Goal: Task Accomplishment & Management: Manage account settings

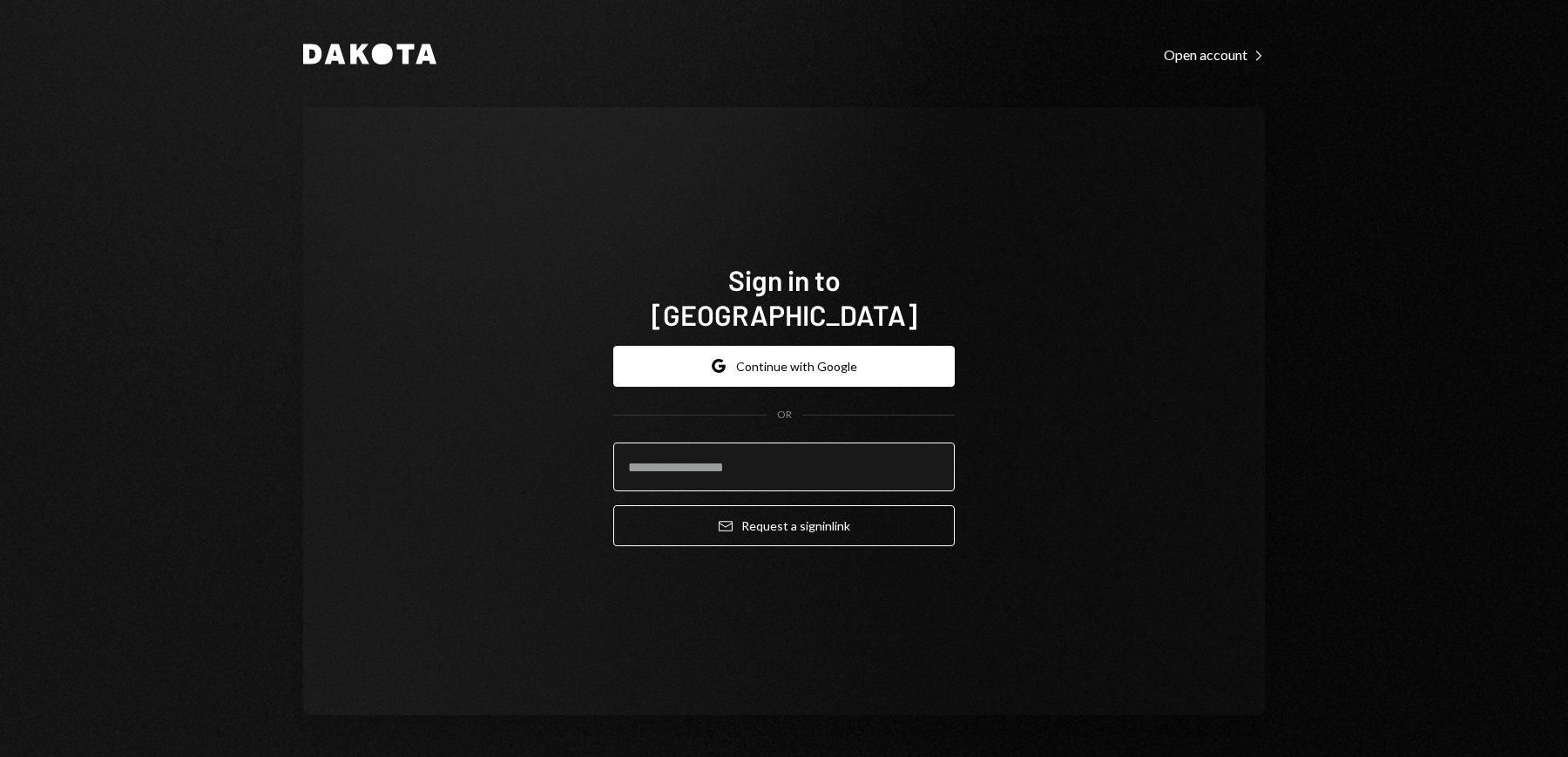
click at [731, 459] on input "email" at bounding box center [784, 466] width 341 height 49
type input "**********"
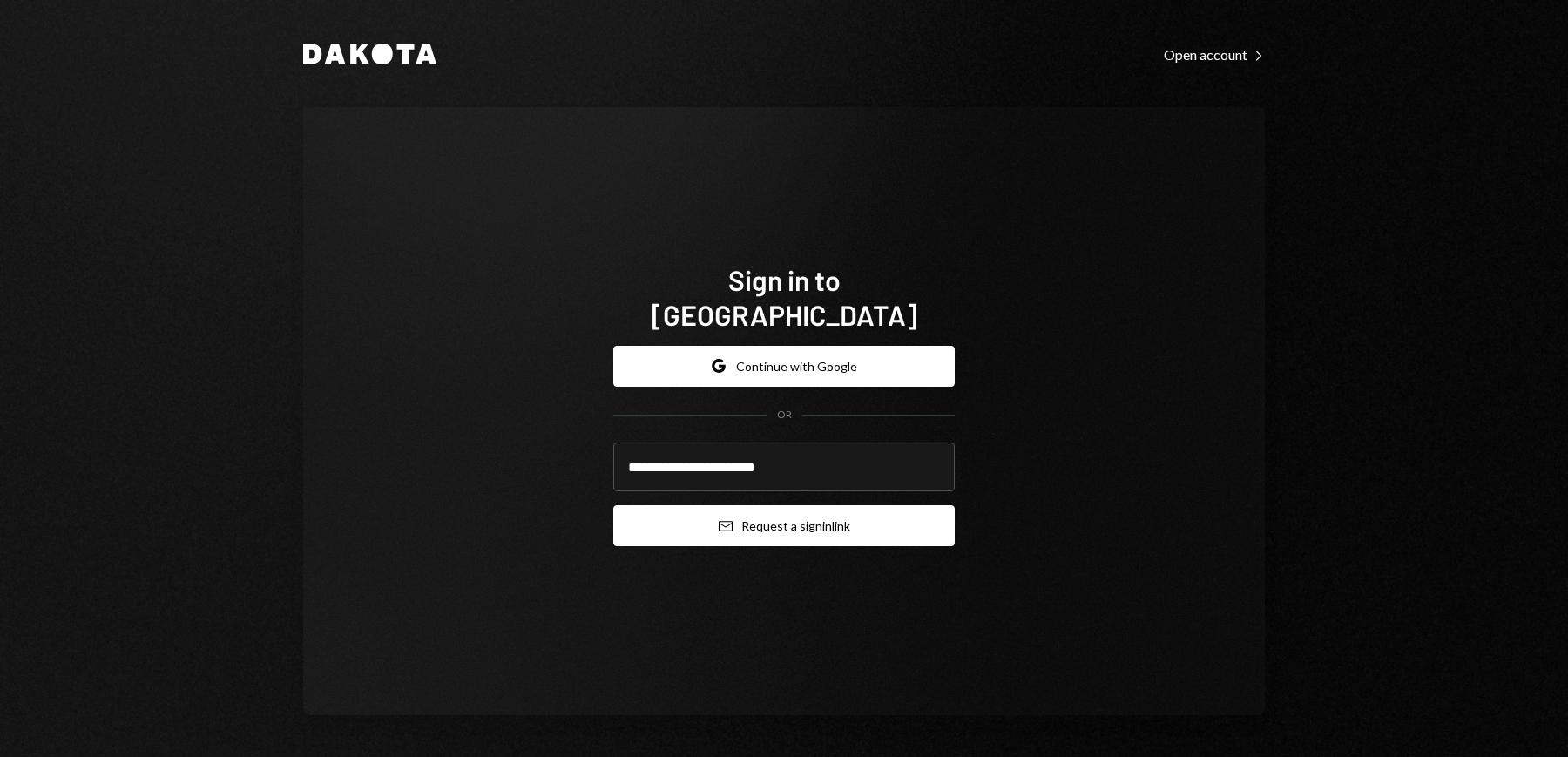
click at [795, 514] on button "Email Request a sign in link" at bounding box center [784, 526] width 341 height 41
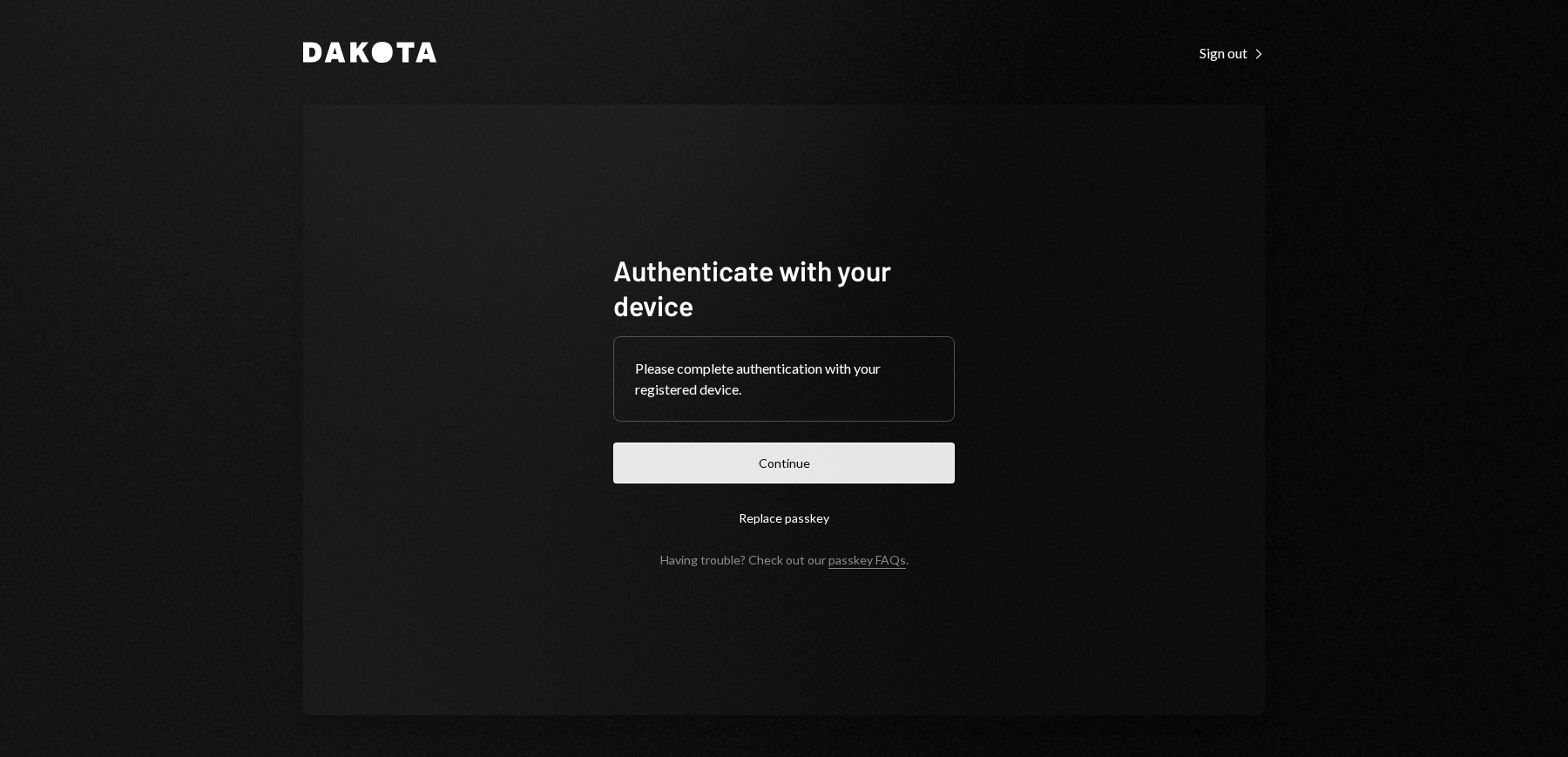
click at [746, 463] on button "Continue" at bounding box center [784, 463] width 341 height 41
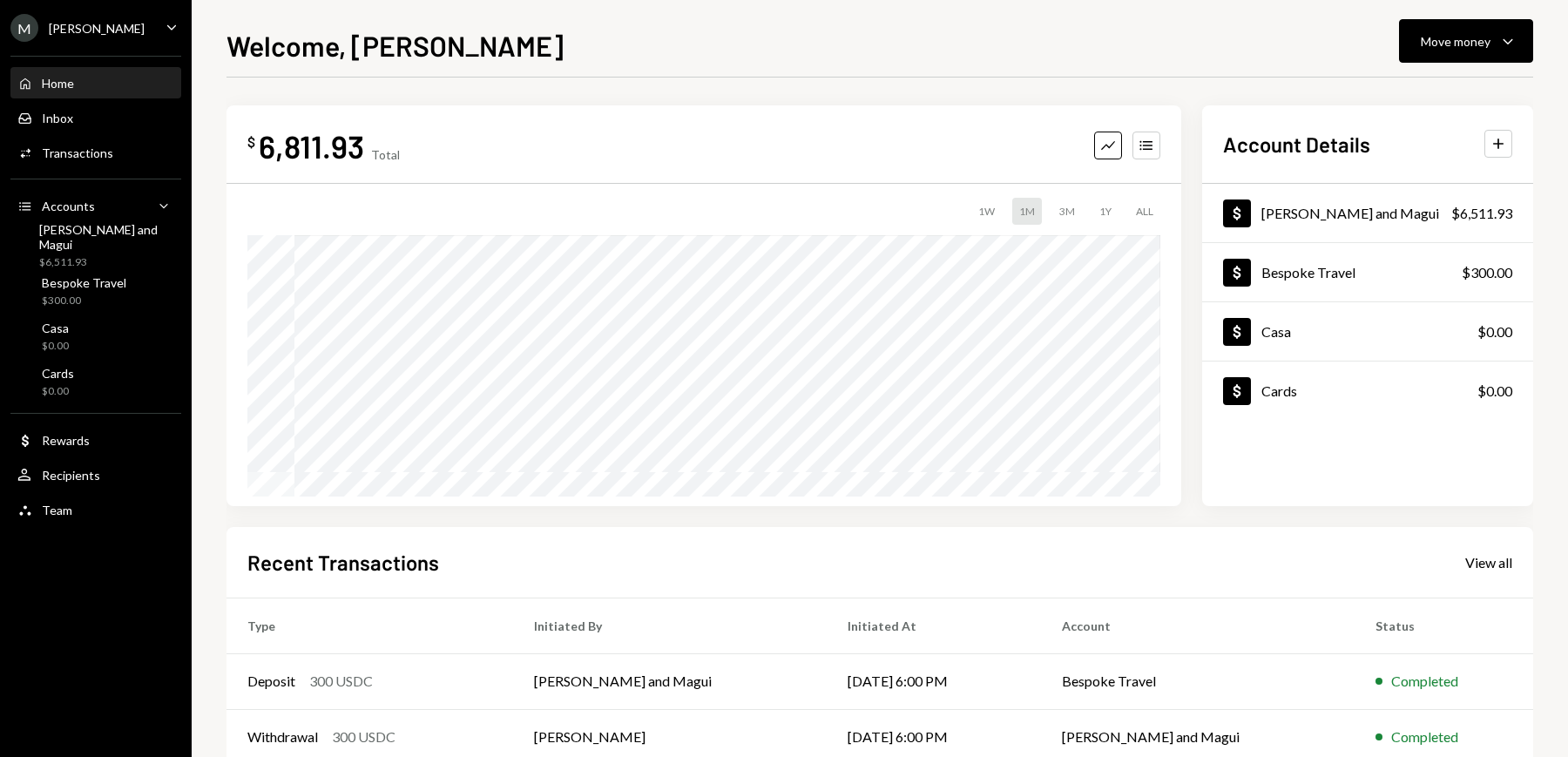
click at [111, 89] on div "Home Home" at bounding box center [96, 83] width 157 height 15
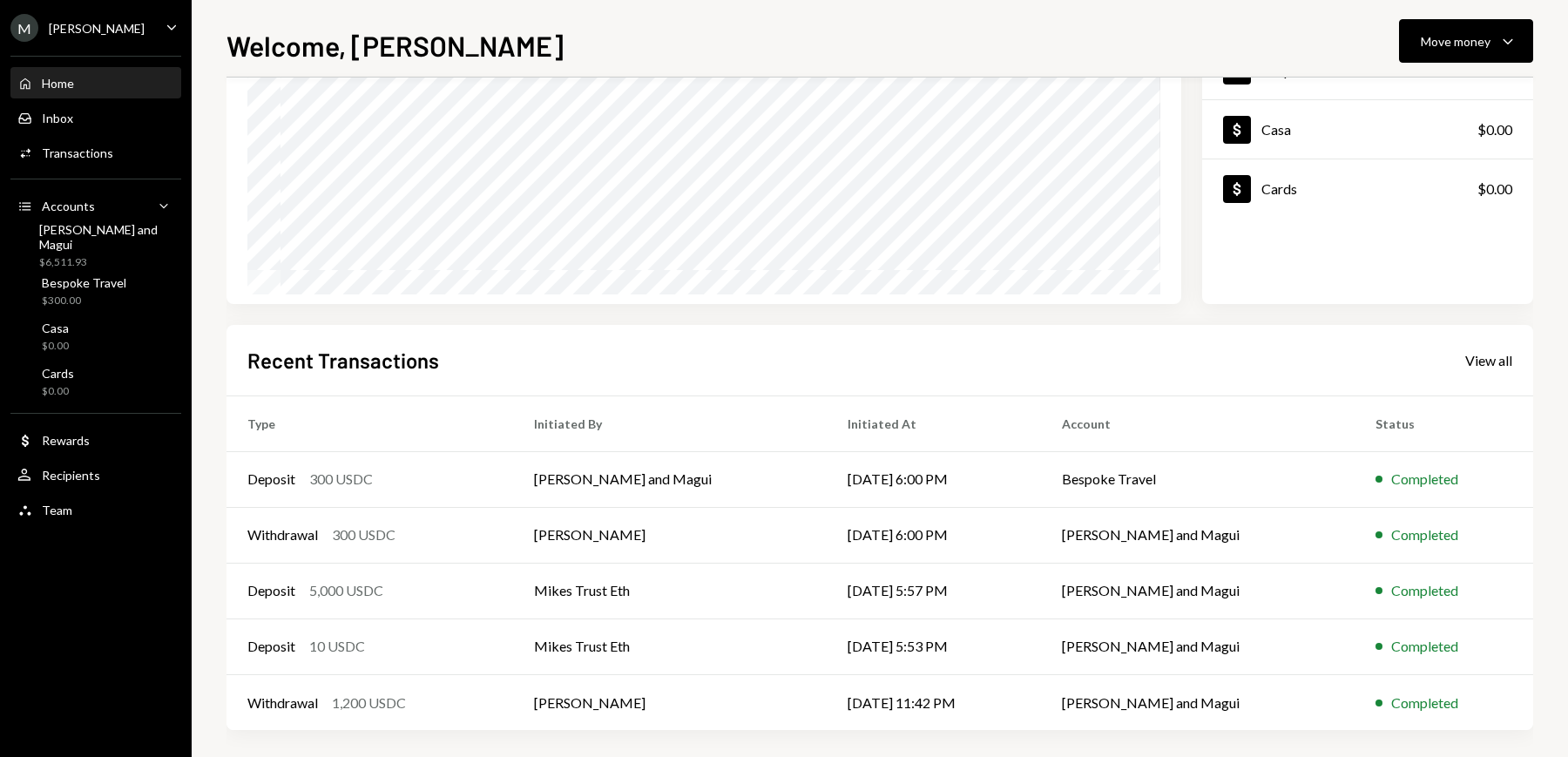
scroll to position [201, 0]
click at [109, 43] on ul "M [PERSON_NAME] Caret Down Home Home Inbox Inbox Activities Transactions Accoun…" at bounding box center [96, 264] width 192 height 529
click at [127, 28] on div "[PERSON_NAME]" at bounding box center [97, 28] width 96 height 14
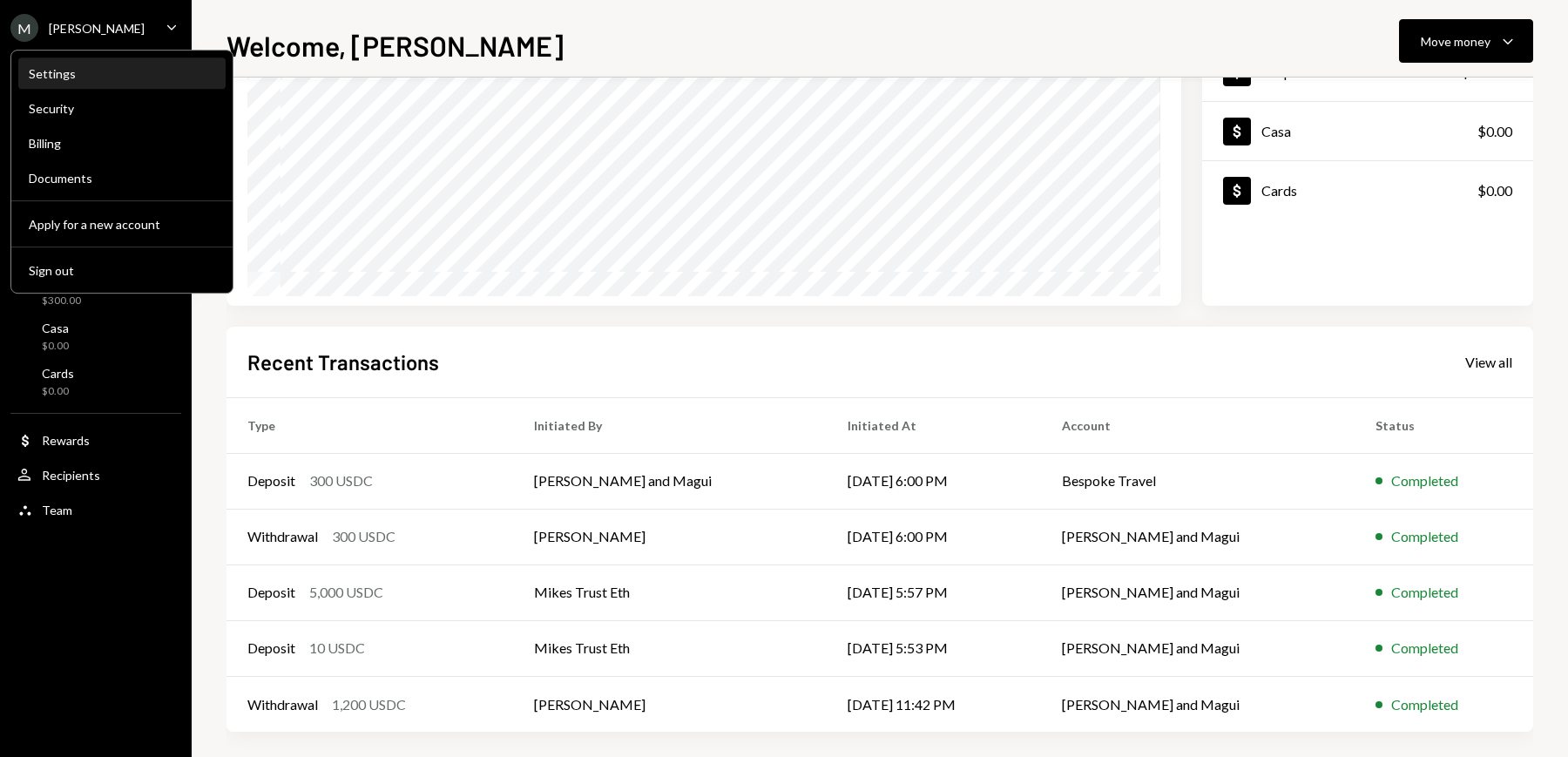
click at [84, 84] on div "Settings" at bounding box center [121, 74] width 186 height 30
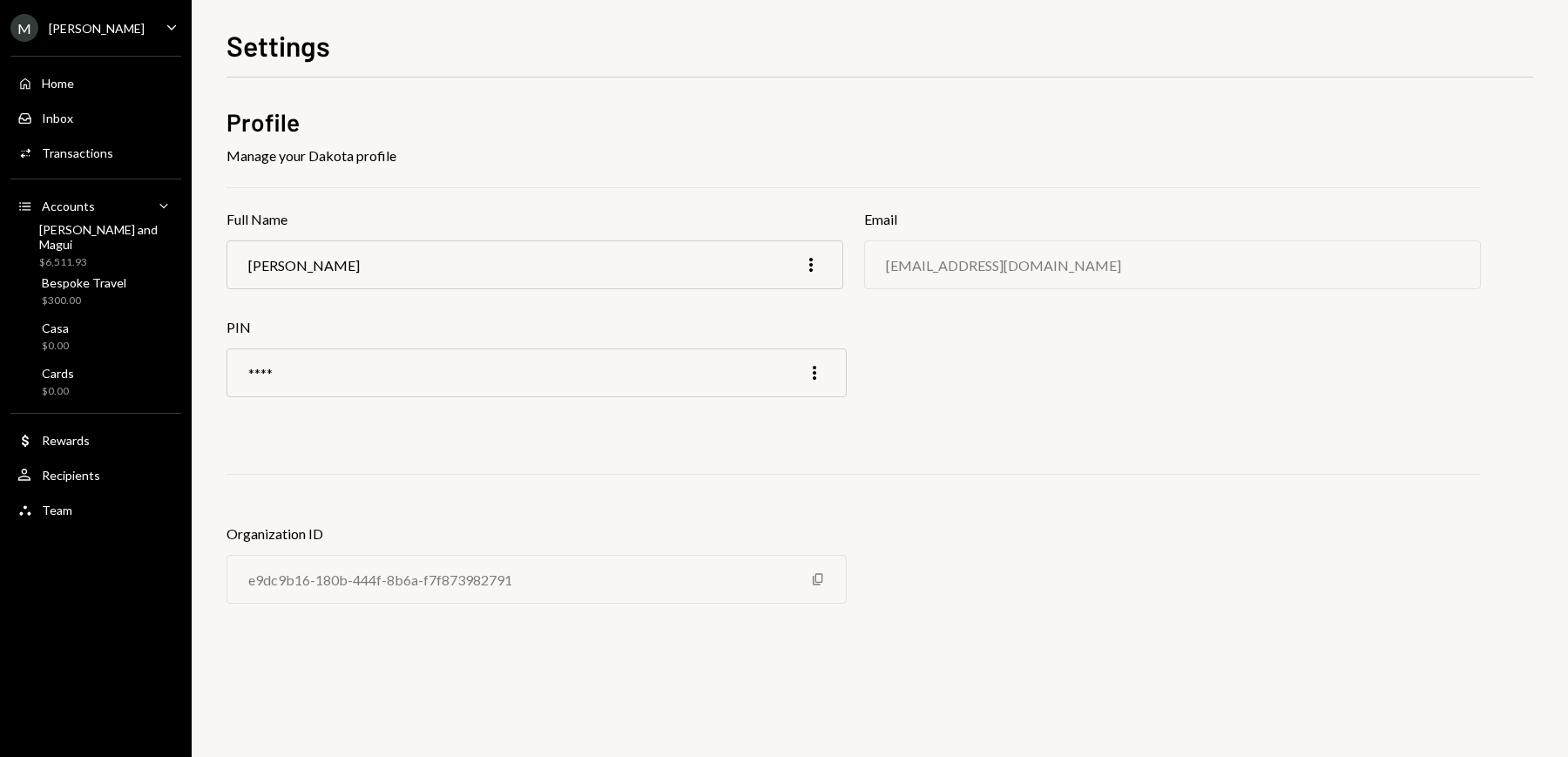
click at [118, 19] on div "M [PERSON_NAME]" at bounding box center [77, 28] width 134 height 28
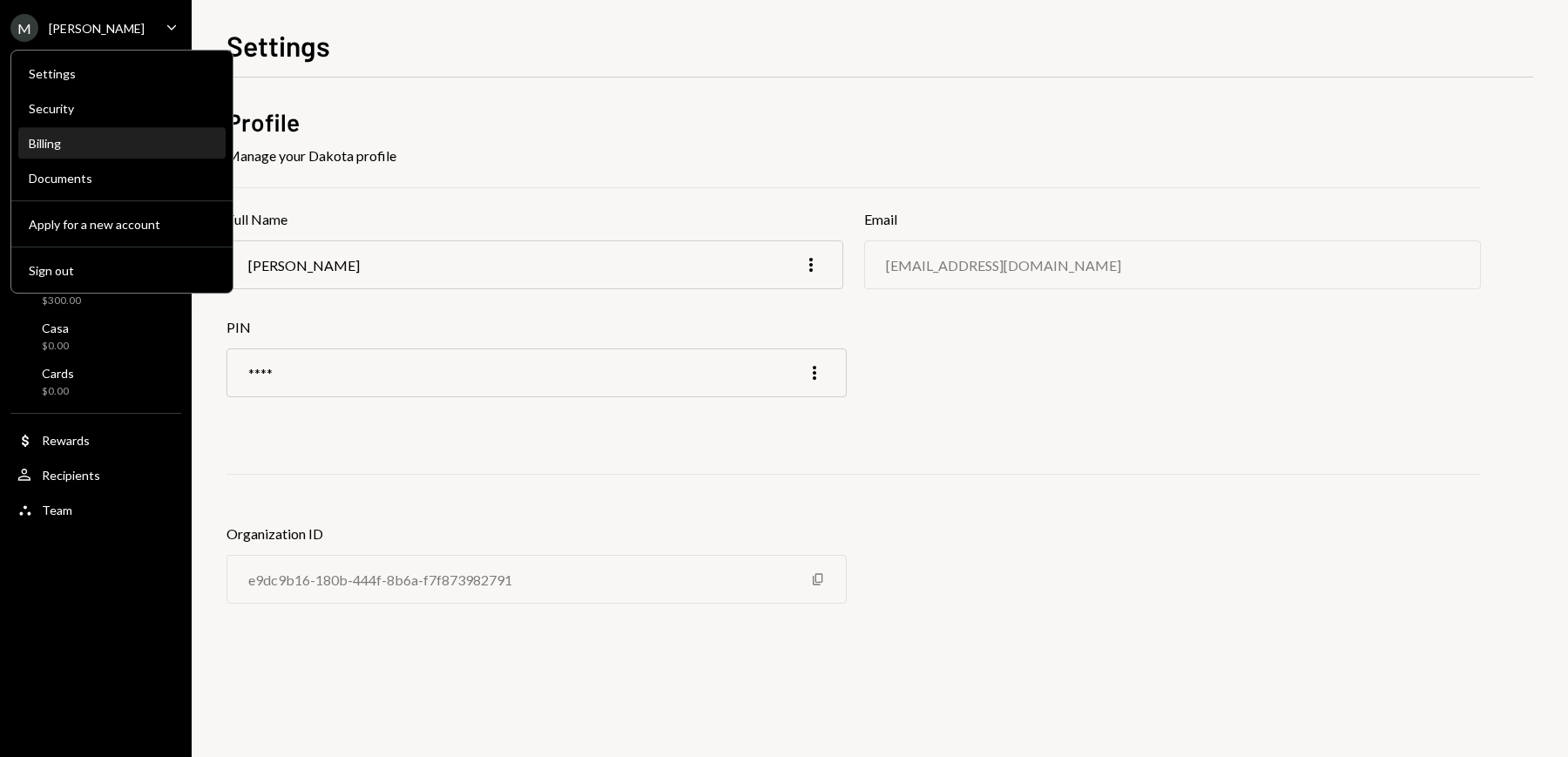
click at [103, 149] on div "Billing" at bounding box center [121, 142] width 186 height 14
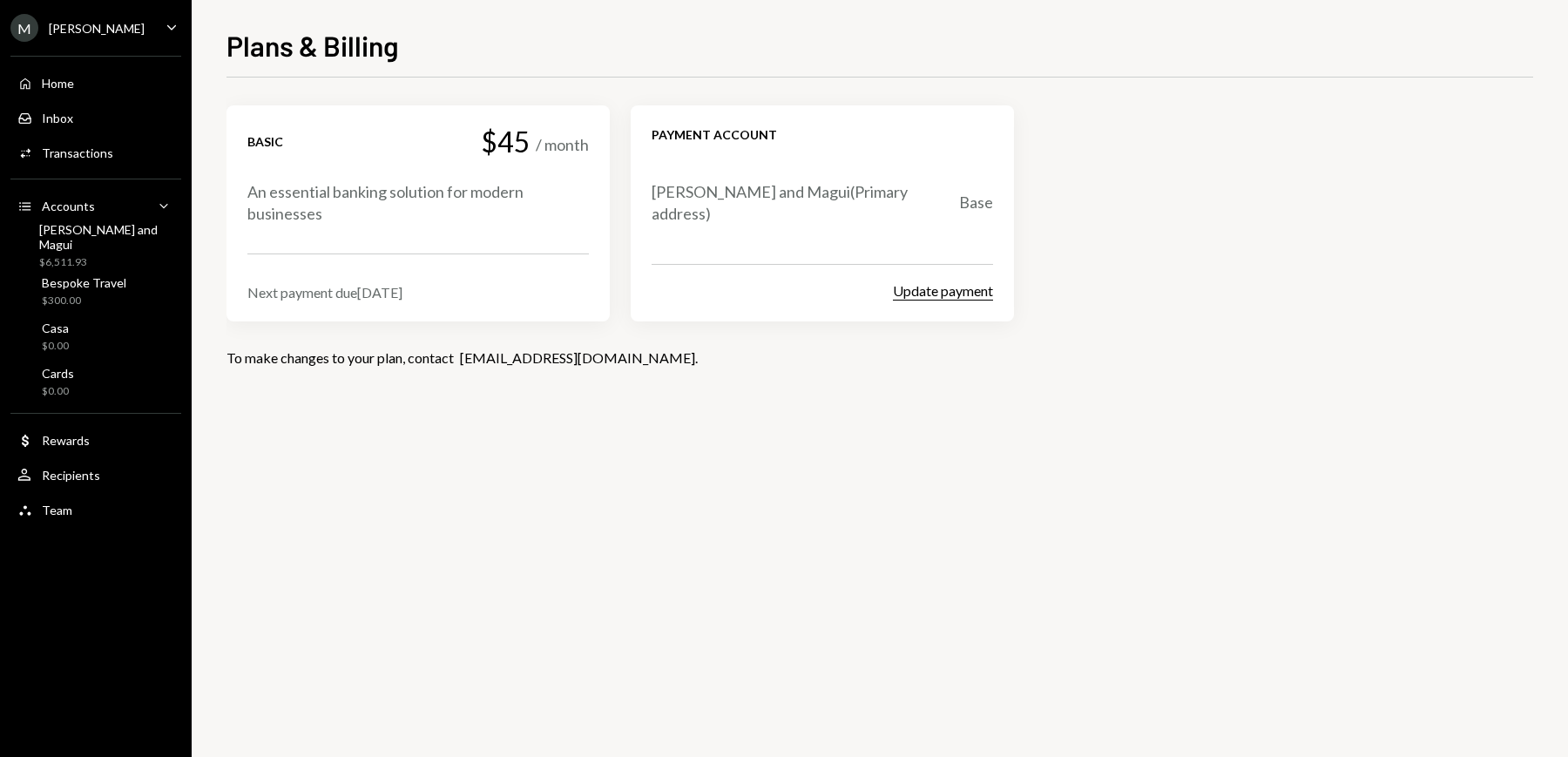
click at [952, 295] on button "Update payment" at bounding box center [942, 291] width 100 height 18
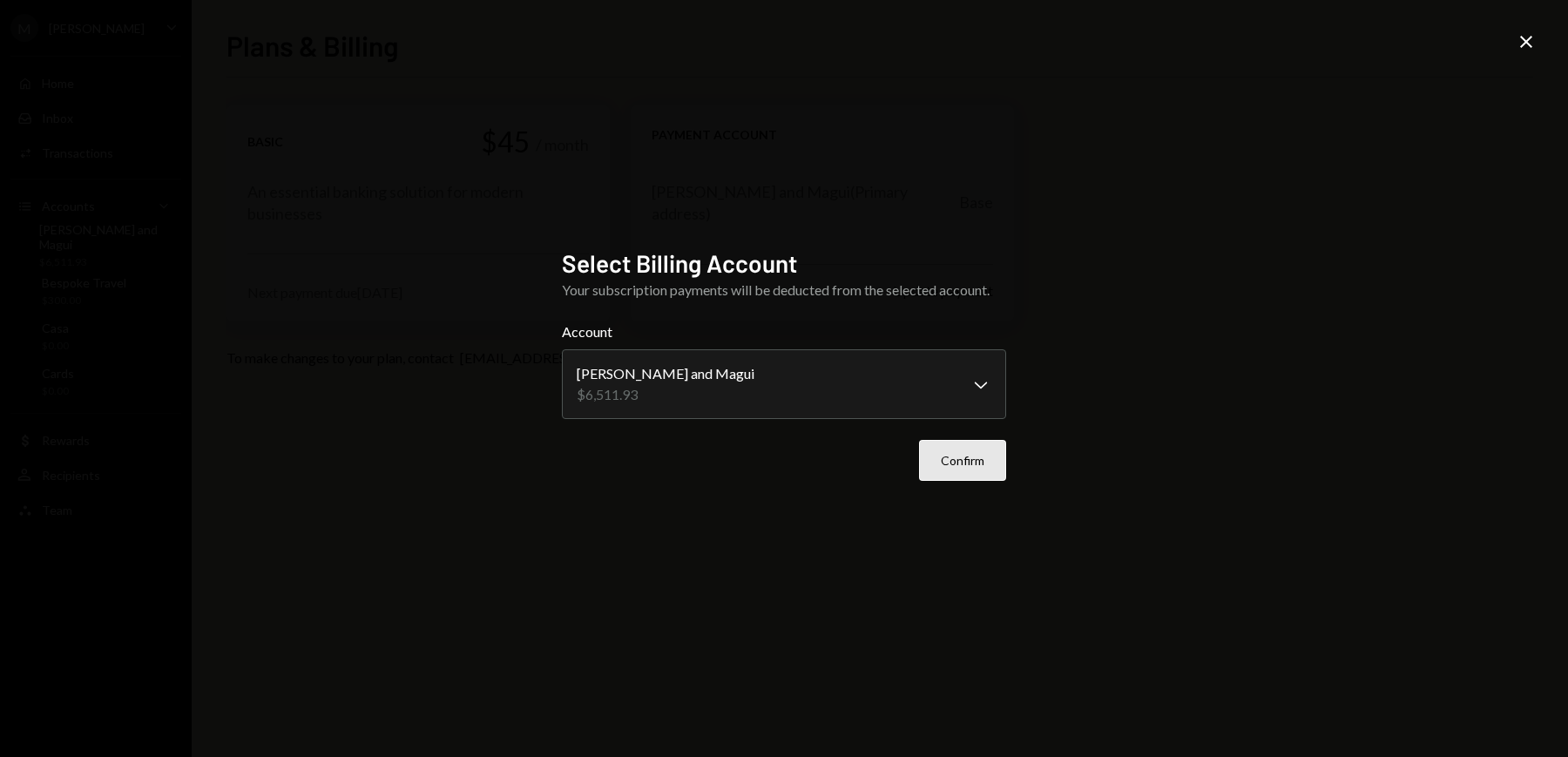
click at [962, 466] on button "Confirm" at bounding box center [962, 460] width 87 height 41
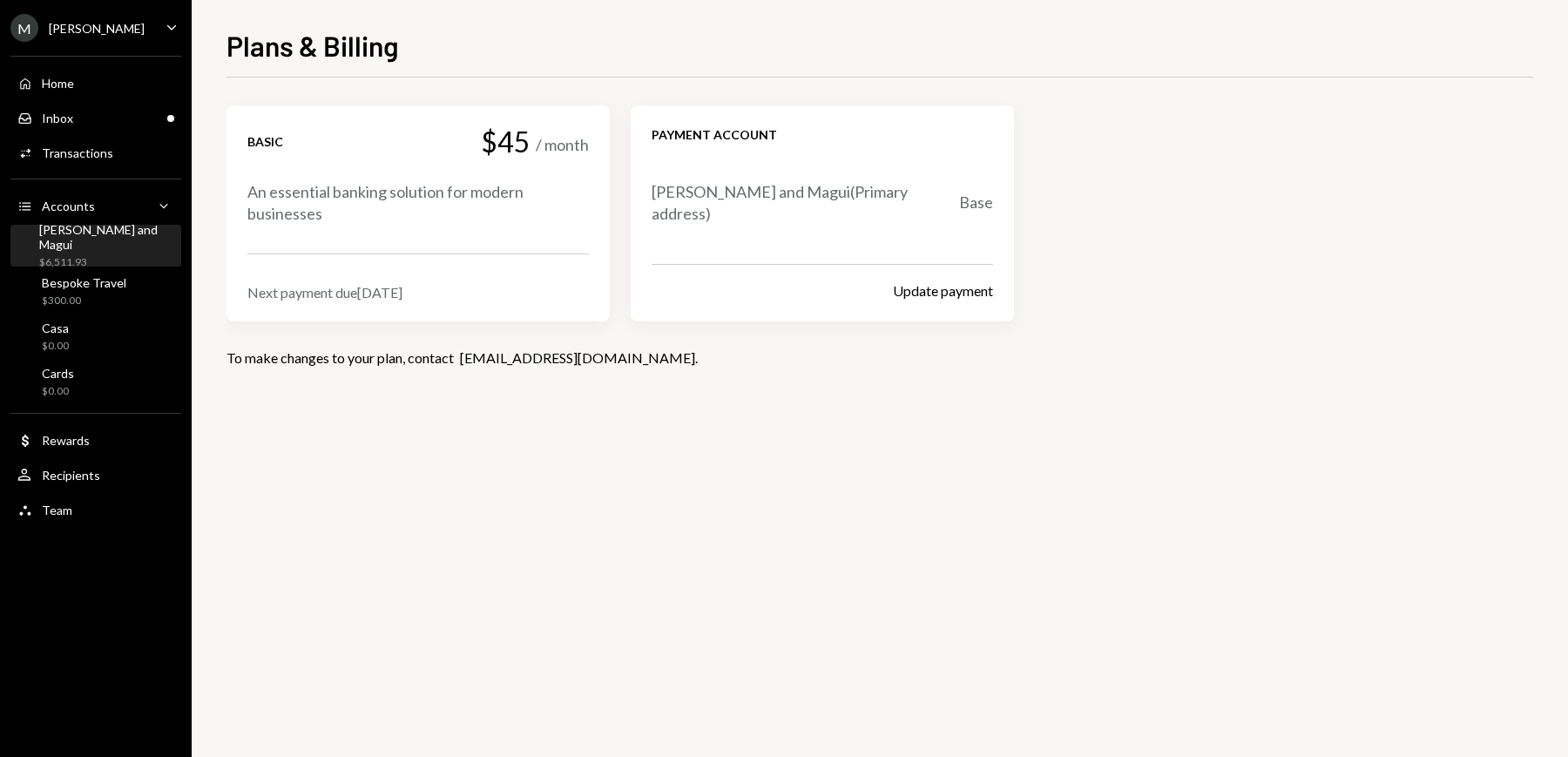
click at [93, 255] on div "$6,511.93" at bounding box center [106, 262] width 135 height 14
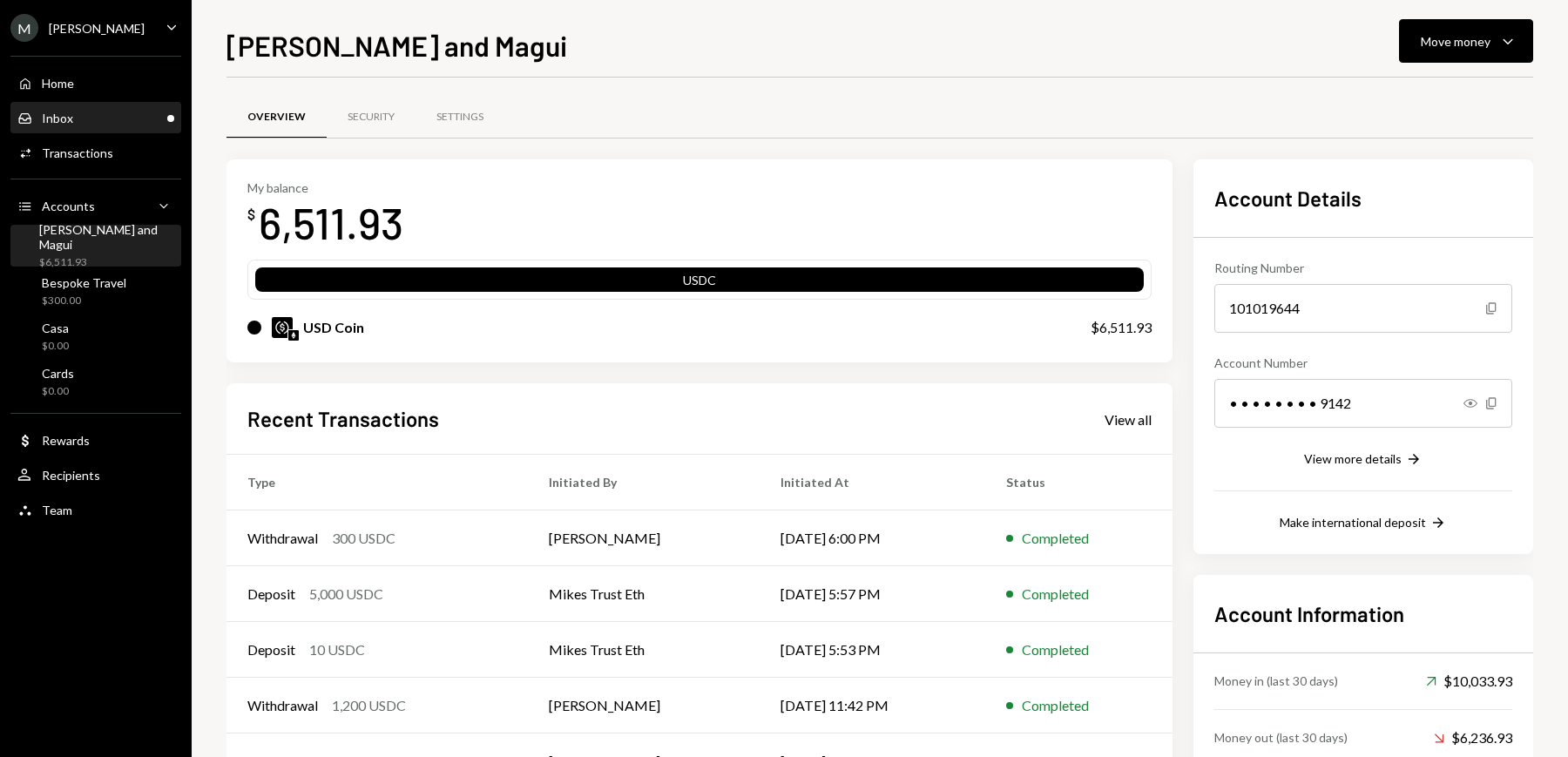
click at [74, 130] on div "Inbox Inbox" at bounding box center [96, 118] width 157 height 30
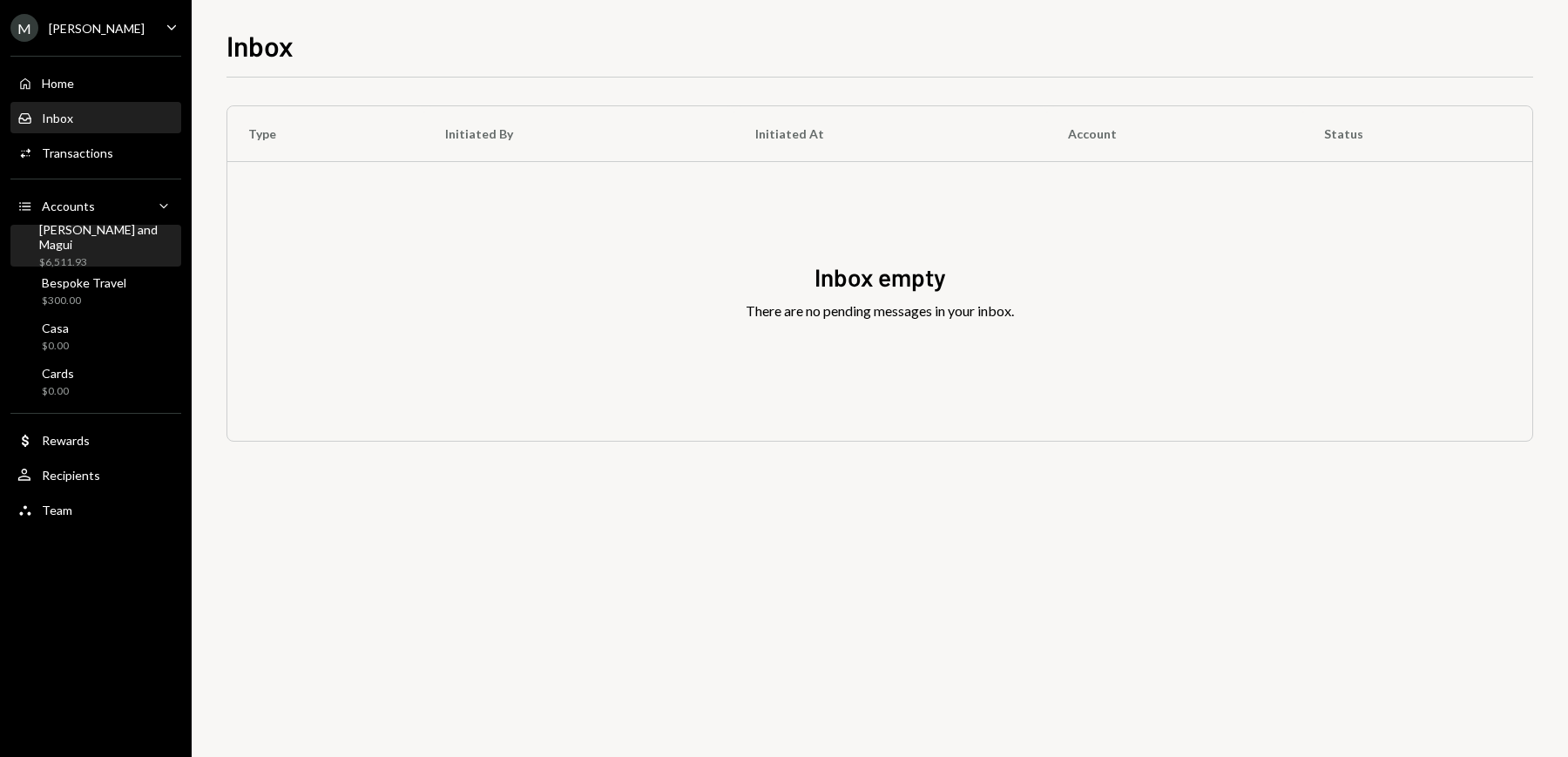
click at [77, 236] on div "[PERSON_NAME] and Magui" at bounding box center [106, 236] width 135 height 30
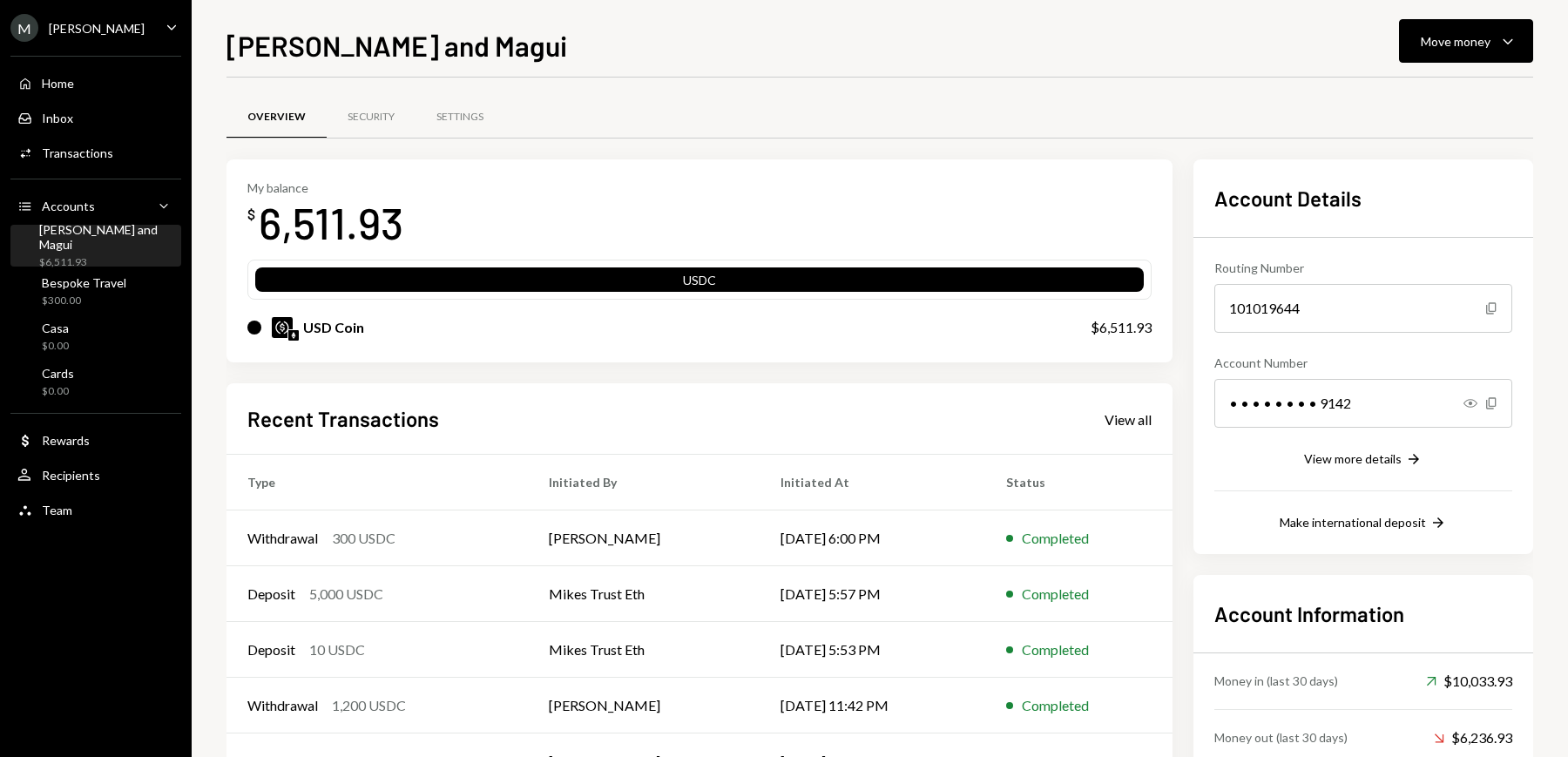
click at [90, 25] on div "[PERSON_NAME]" at bounding box center [97, 28] width 96 height 14
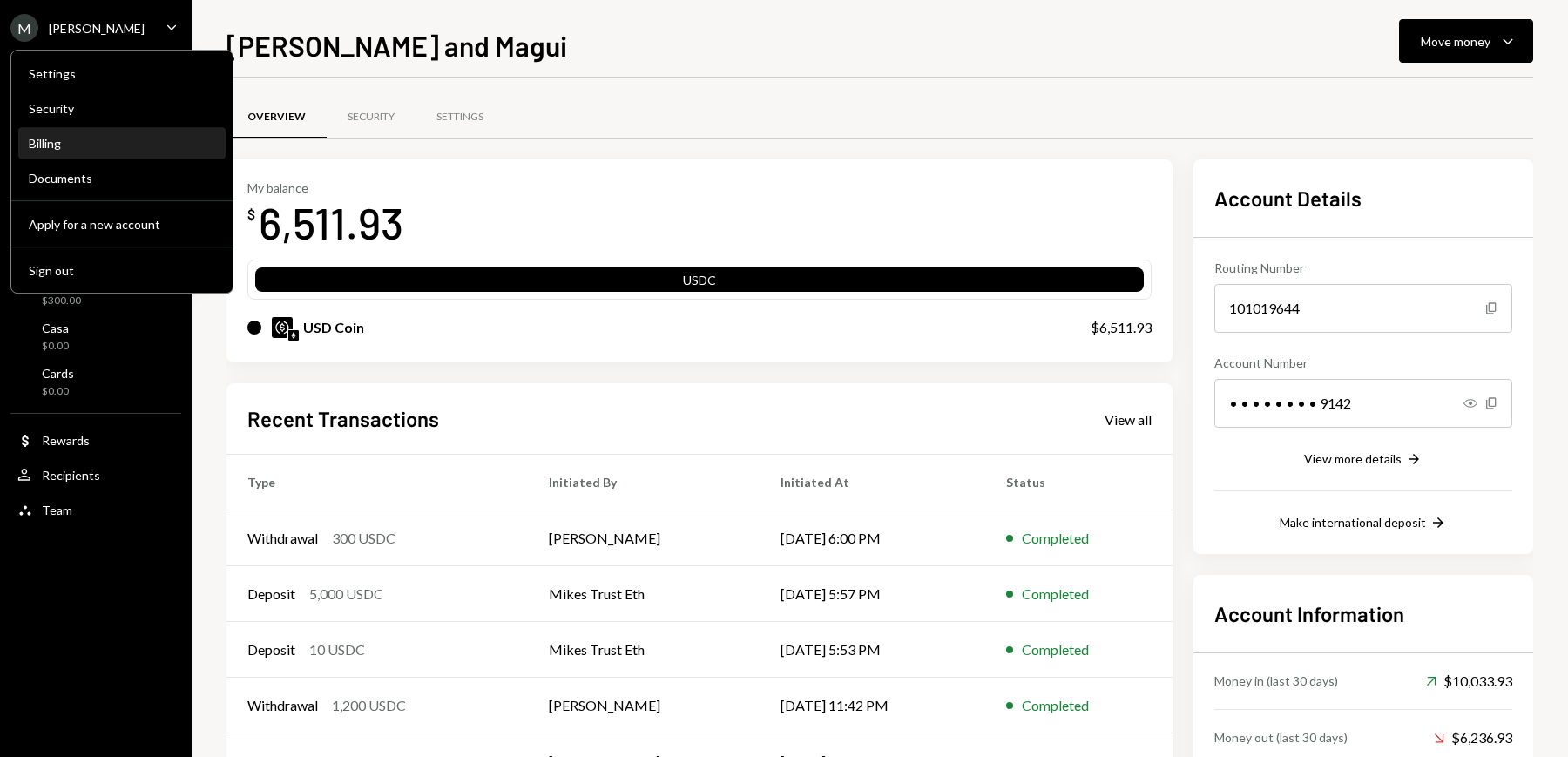
click at [103, 133] on div "Billing" at bounding box center [121, 143] width 186 height 30
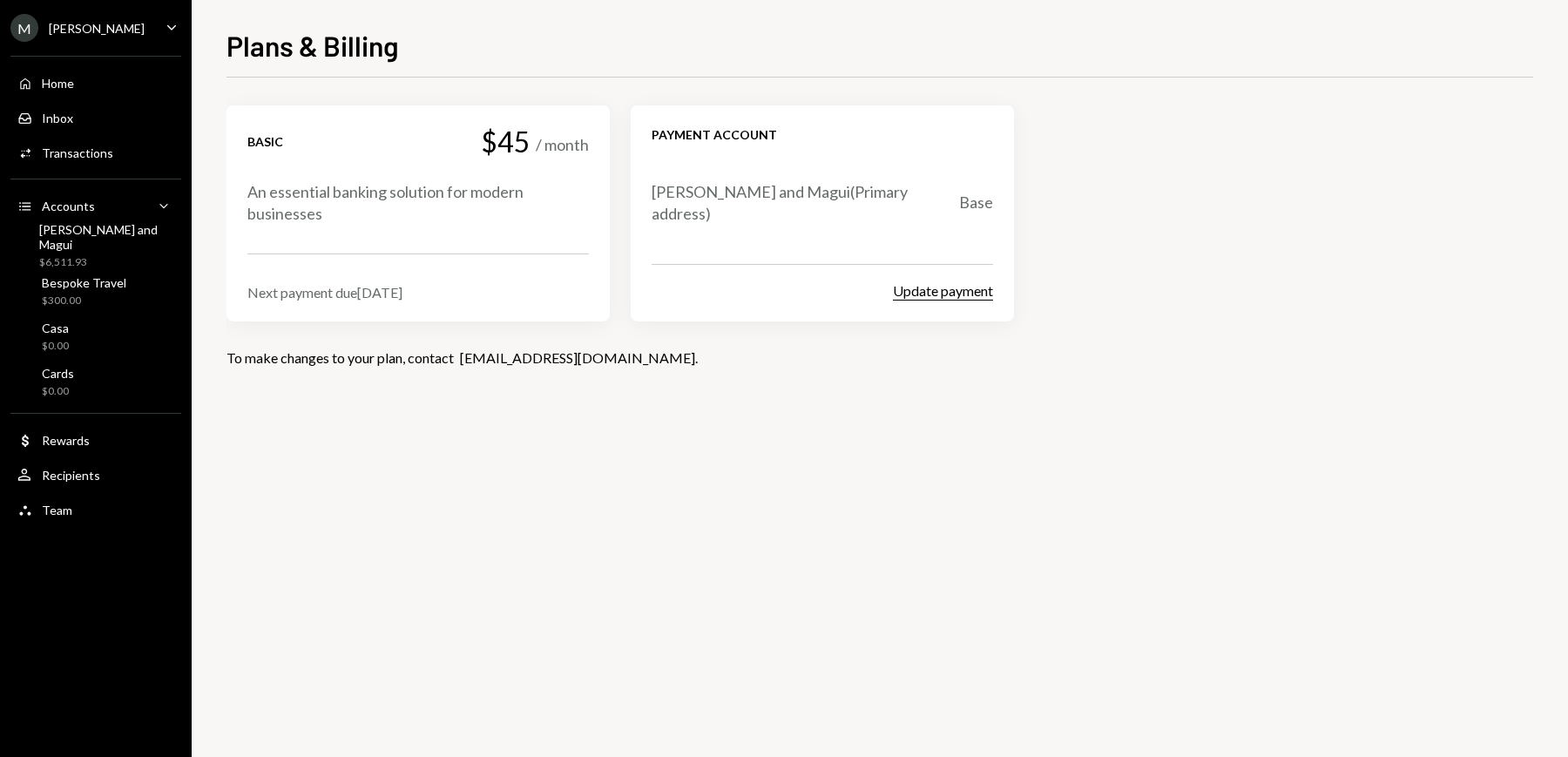
click at [944, 292] on button "Update payment" at bounding box center [942, 291] width 100 height 18
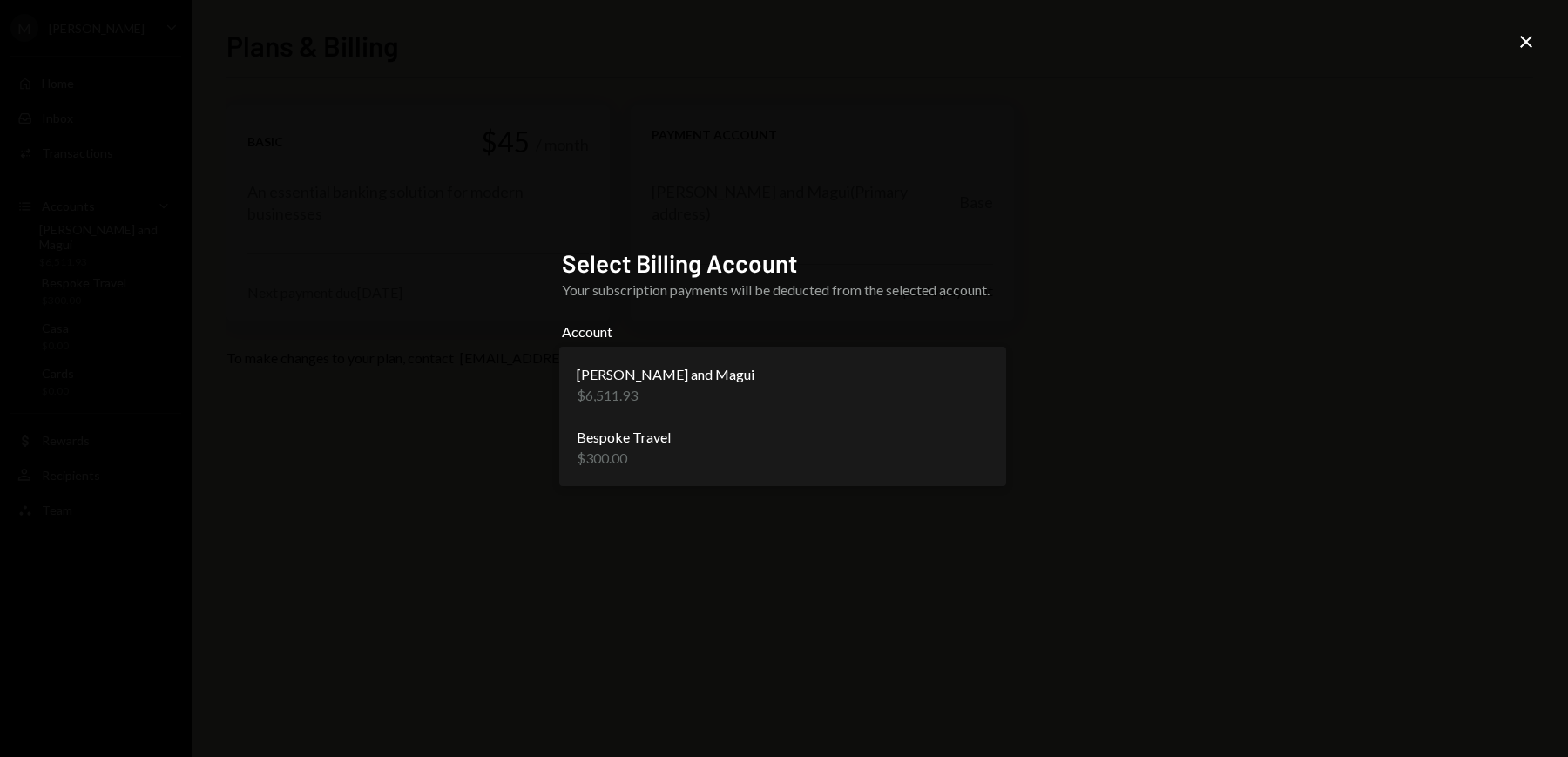
click at [824, 379] on body "**********" at bounding box center [784, 378] width 1568 height 757
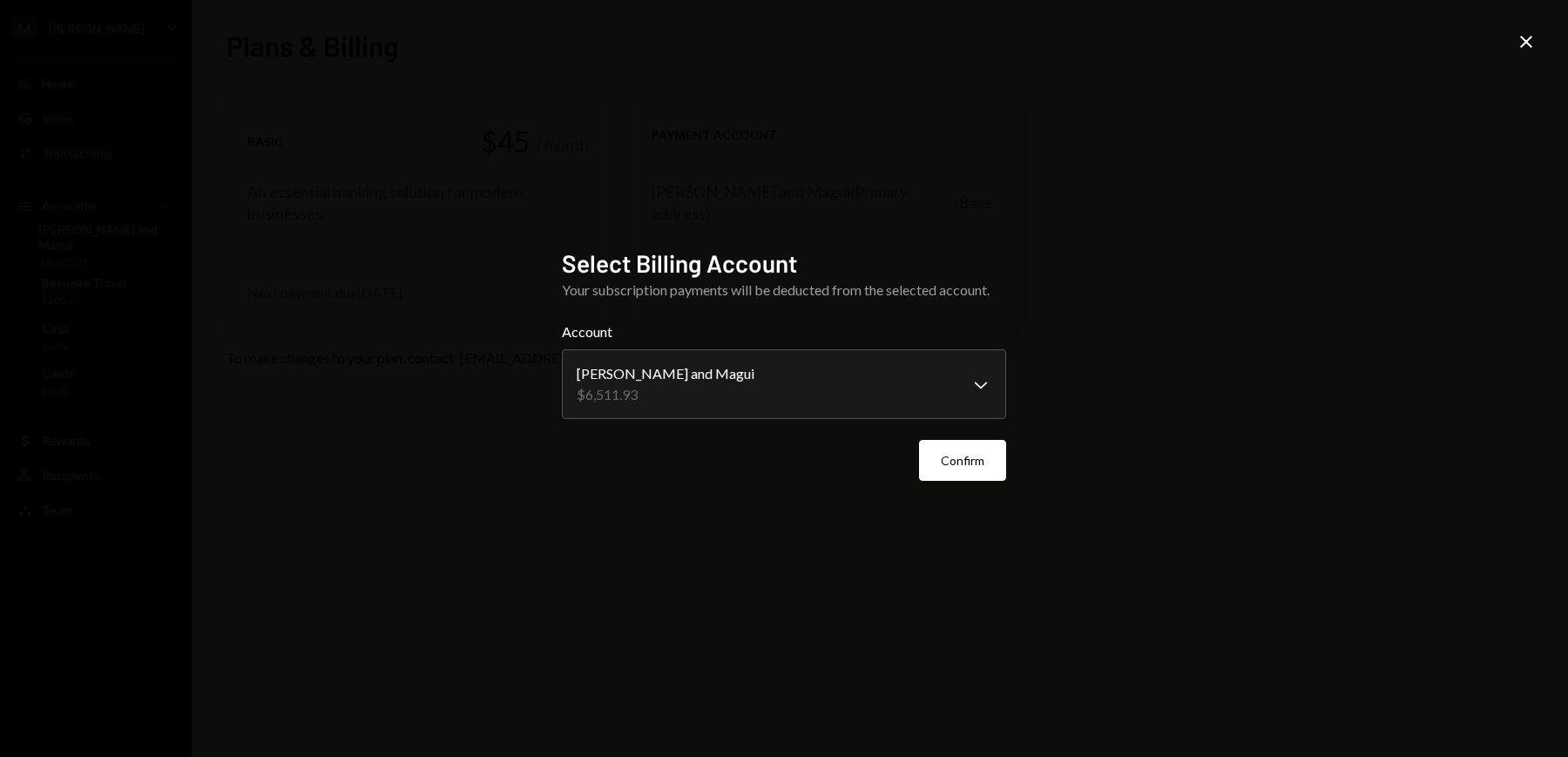
click at [804, 321] on label "Account" at bounding box center [784, 332] width 444 height 21
click at [1516, 42] on icon "Close" at bounding box center [1526, 42] width 21 height 21
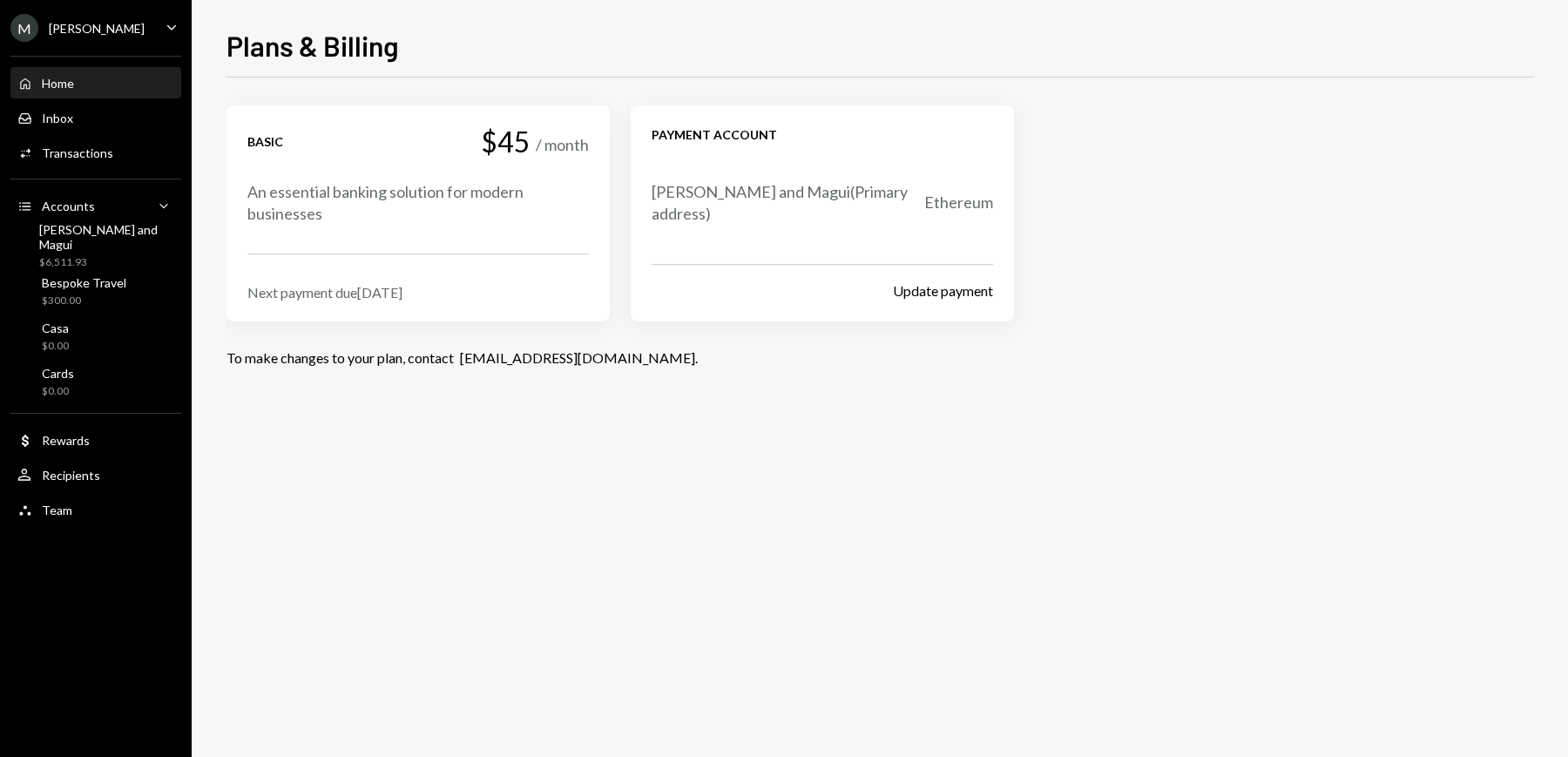
click at [59, 77] on div "Home" at bounding box center [58, 82] width 32 height 14
